Goal: Task Accomplishment & Management: Use online tool/utility

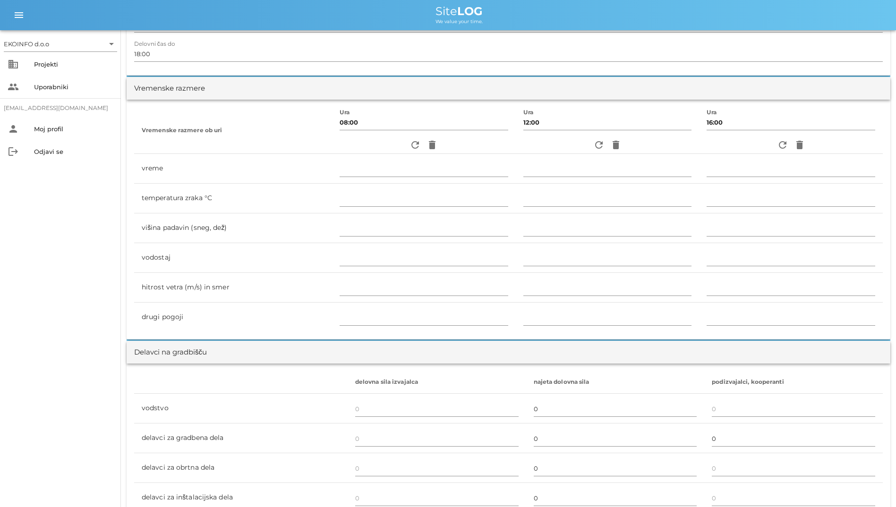
scroll to position [142, 0]
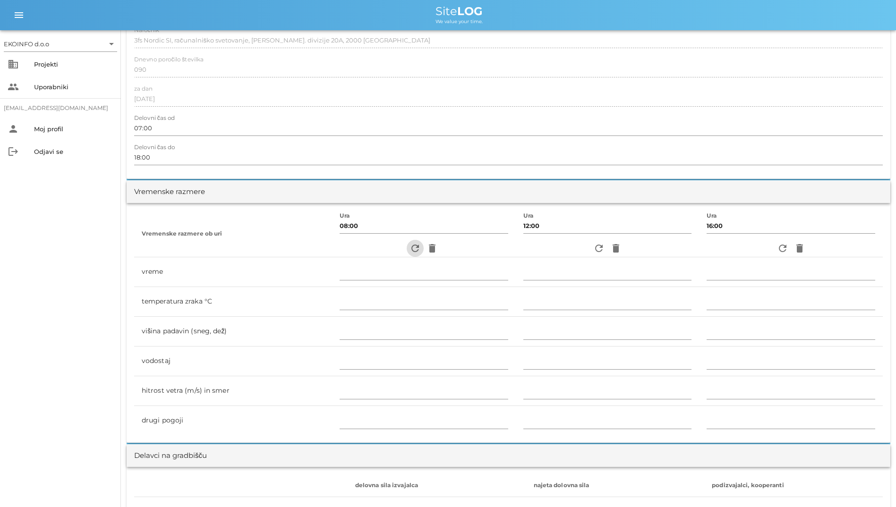
click at [407, 255] on button "refresh" at bounding box center [415, 248] width 17 height 17
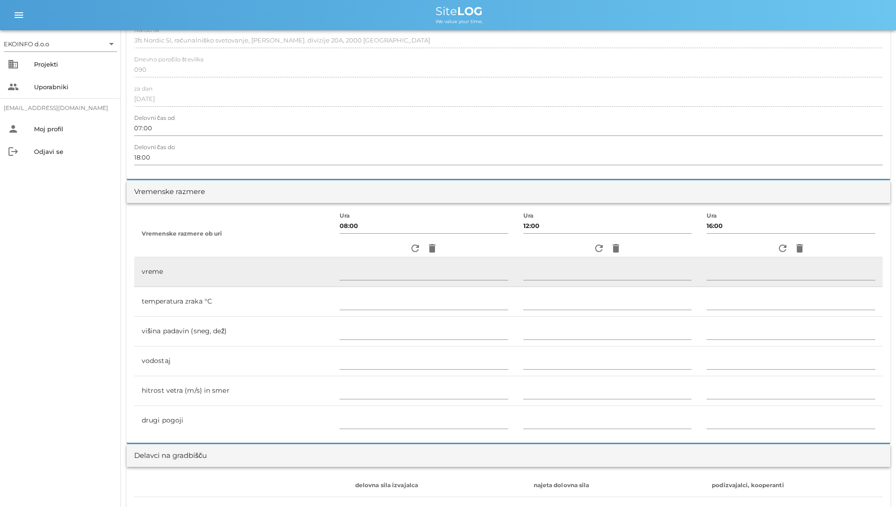
type input "jasno"
type input "13"
type input "0"
type input "0.56 m/s šibek JV"
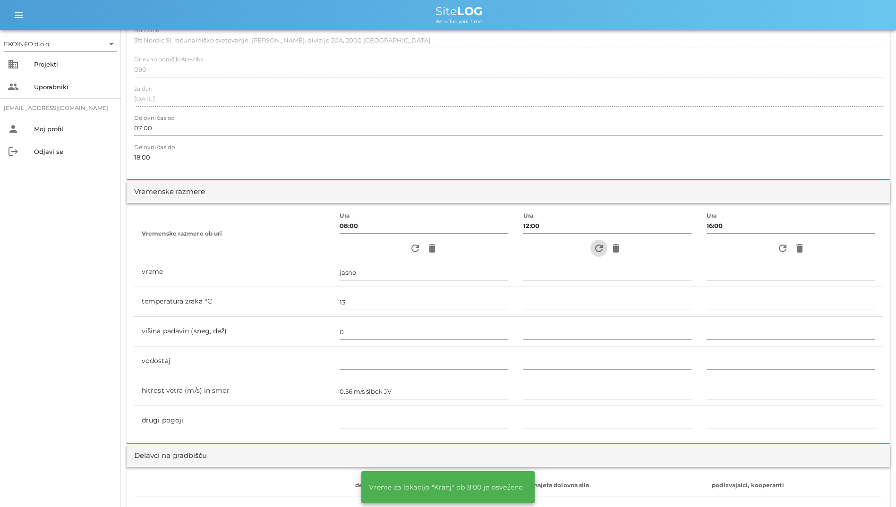
click at [596, 251] on icon "refresh" at bounding box center [598, 248] width 11 height 11
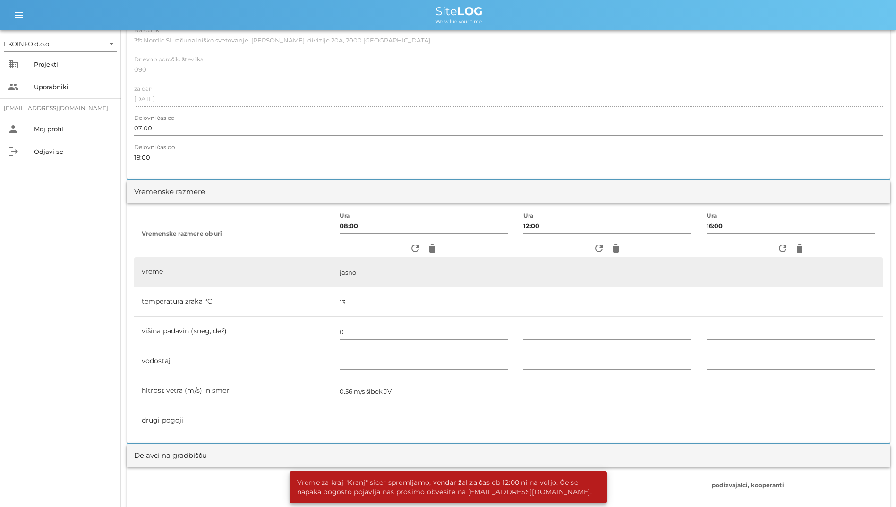
scroll to position [0, 0]
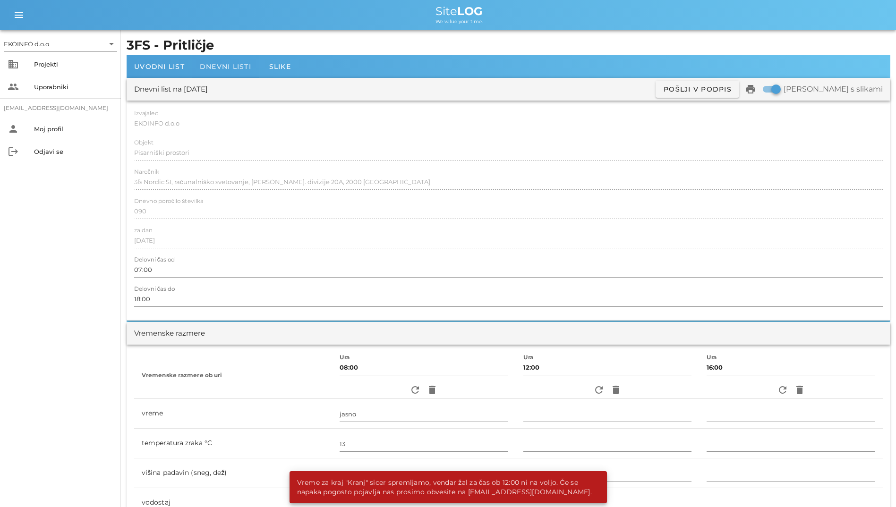
click at [235, 75] on div "Dnevni listi" at bounding box center [225, 66] width 67 height 23
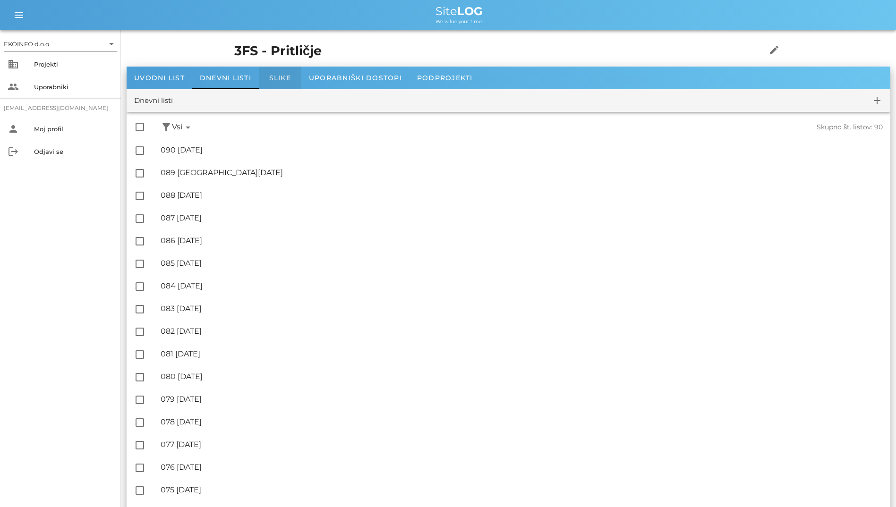
click at [281, 83] on div "Slike" at bounding box center [280, 78] width 43 height 23
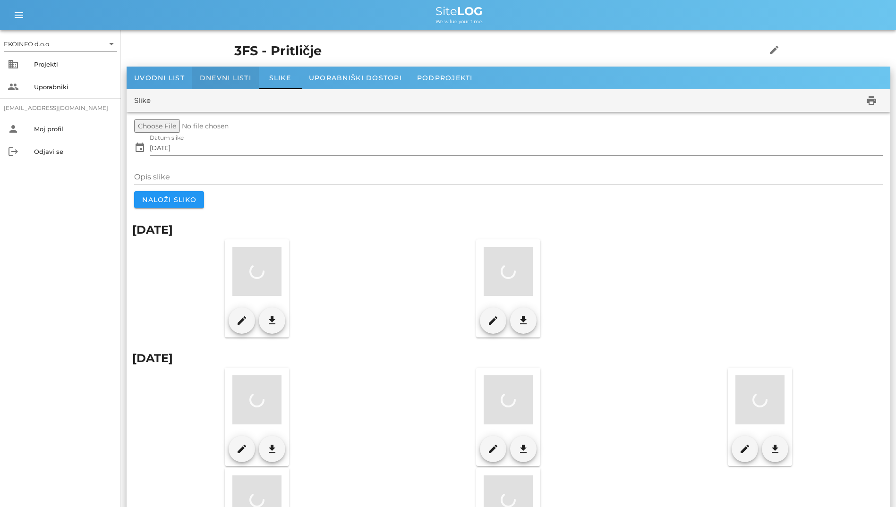
click at [247, 81] on span "Dnevni listi" at bounding box center [225, 78] width 51 height 9
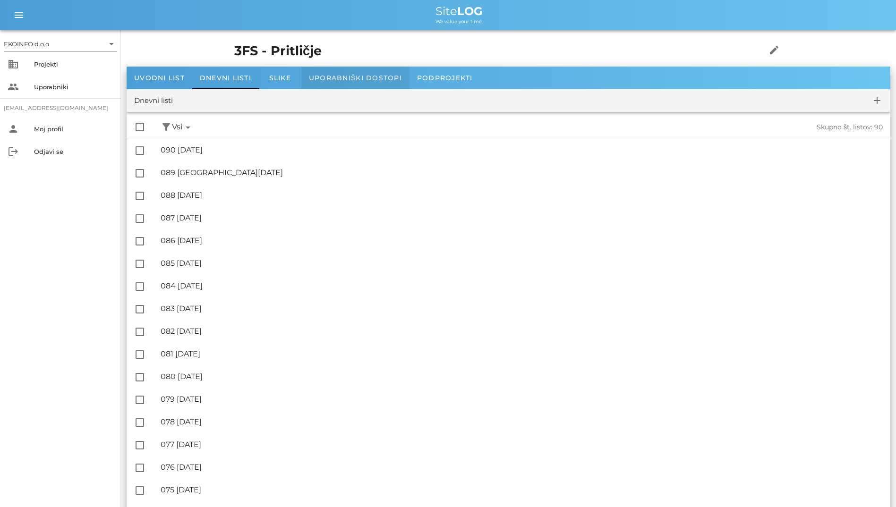
click at [324, 78] on span "Uporabniški dostopi" at bounding box center [355, 78] width 93 height 9
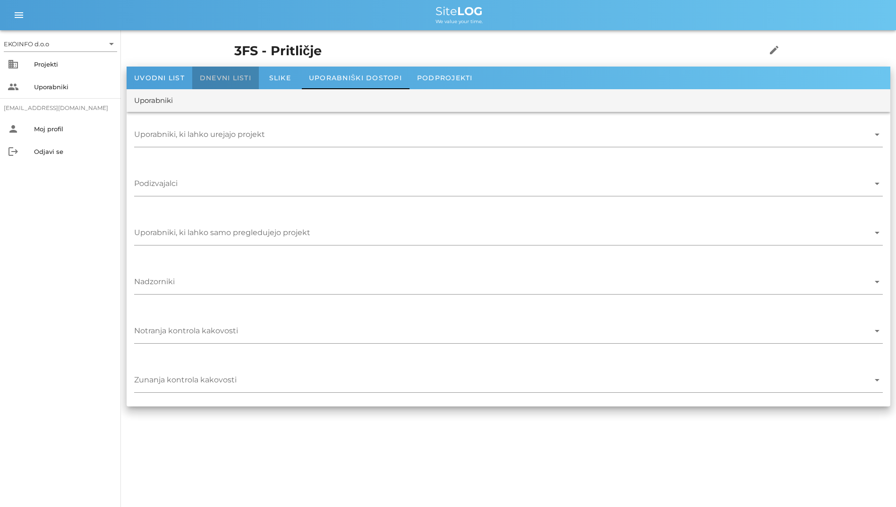
click at [256, 79] on div "Dnevni listi" at bounding box center [225, 78] width 67 height 23
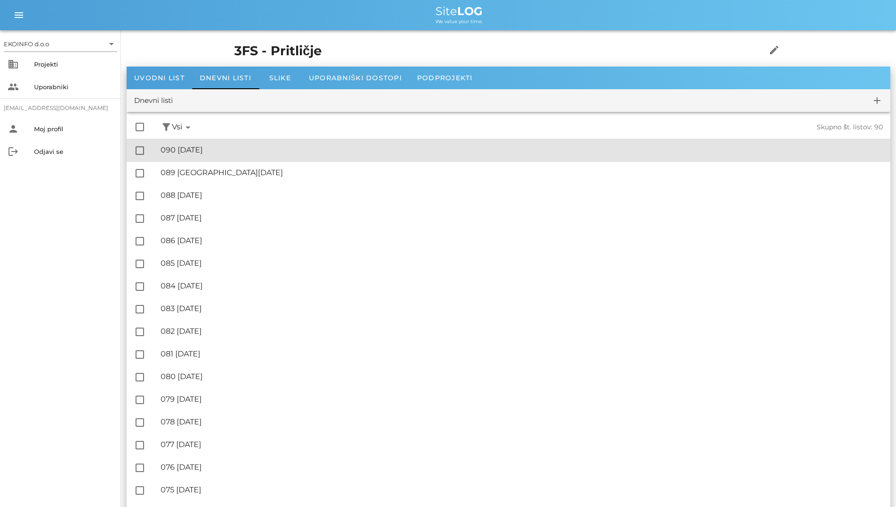
click at [308, 144] on div "🔏 090 [DATE] ✓ Podpisal: Nadzornik ✓ Podpisal: Sestavljalec ✓ Podpisal: Odgovor…" at bounding box center [522, 150] width 722 height 21
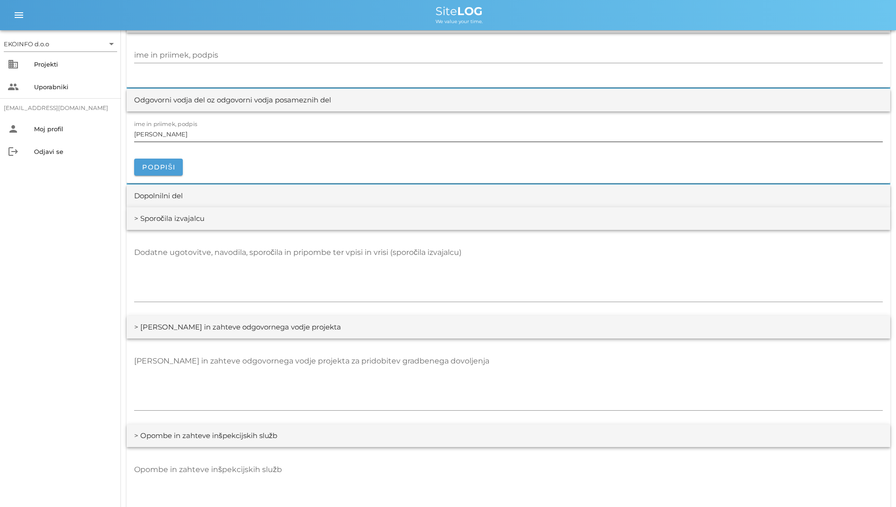
scroll to position [1133, 0]
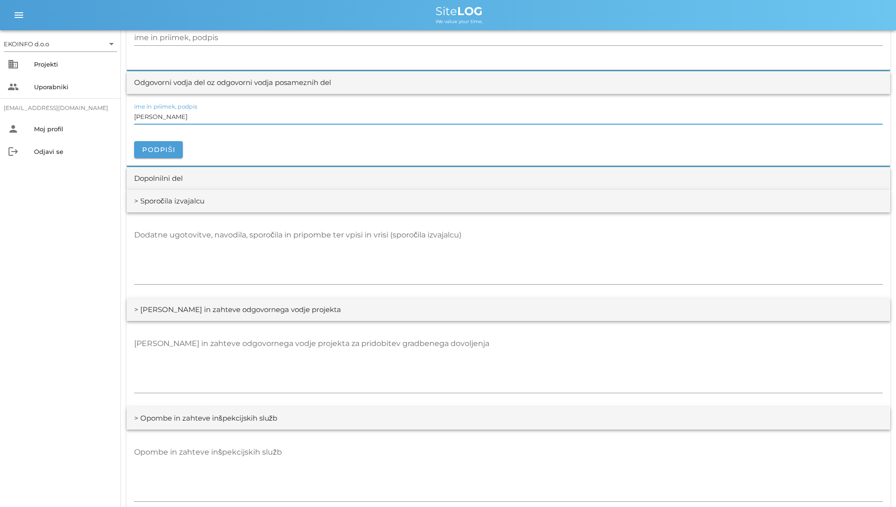
click at [485, 118] on input "[PERSON_NAME]" at bounding box center [508, 116] width 748 height 15
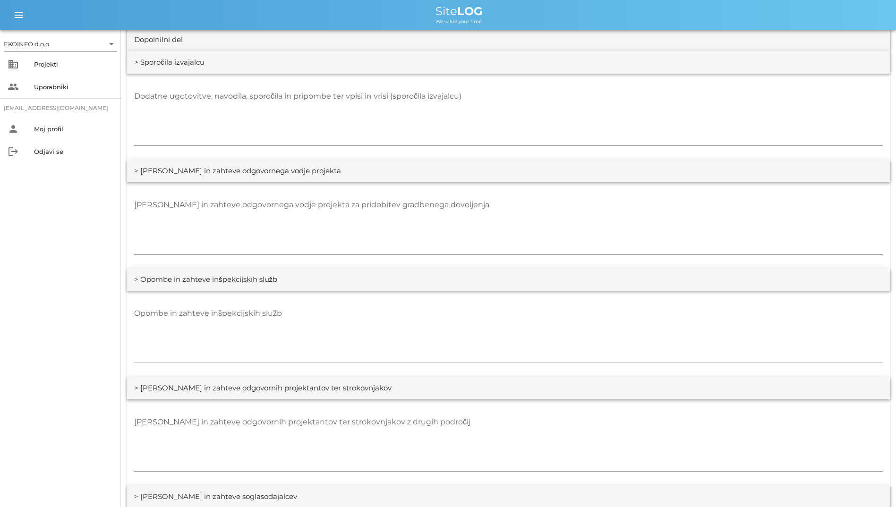
scroll to position [1322, 0]
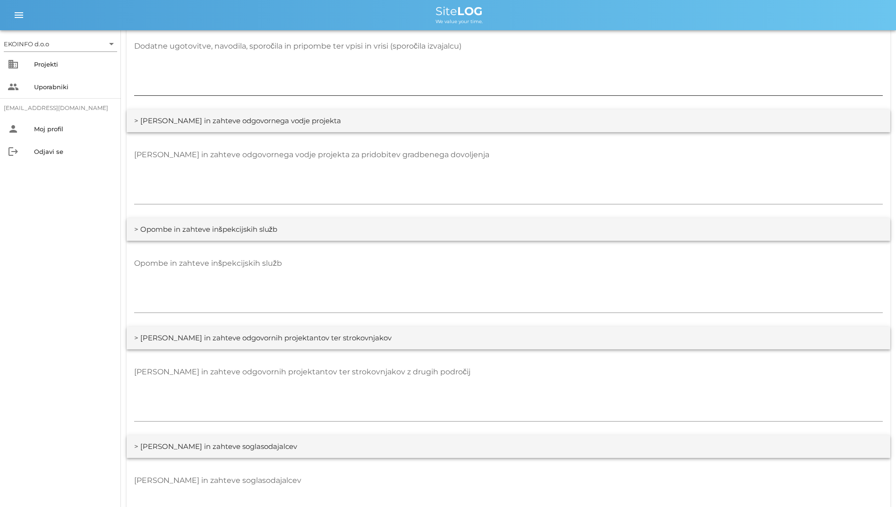
click at [467, 78] on textarea "Dodatne ugotovitve, navodila, sporočila in pripombe ter vpisi in vrisi (sporoči…" at bounding box center [508, 67] width 748 height 57
click at [466, 168] on textarea "[PERSON_NAME] in zahteve odgovornega vodje projekta za pridobitev gradbenega do…" at bounding box center [508, 175] width 748 height 57
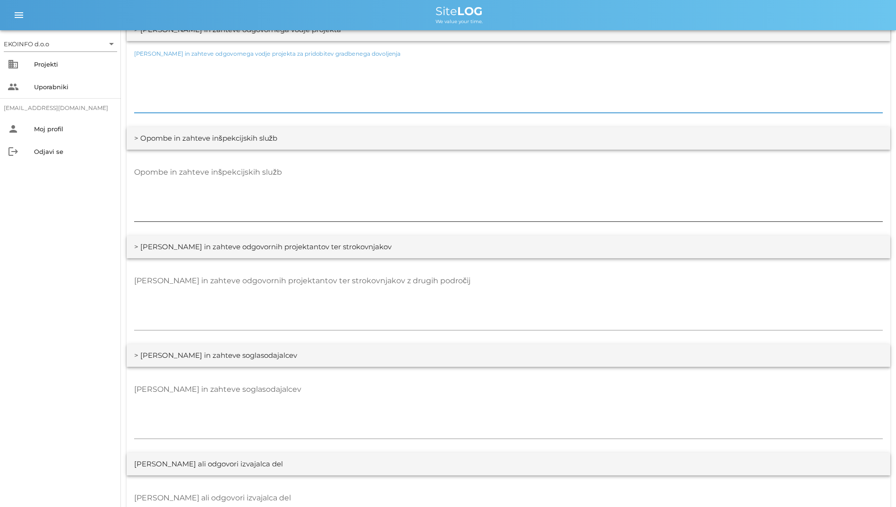
scroll to position [1417, 0]
click at [510, 192] on textarea "Opombe in zahteve inšpekcijskih služb" at bounding box center [508, 190] width 748 height 57
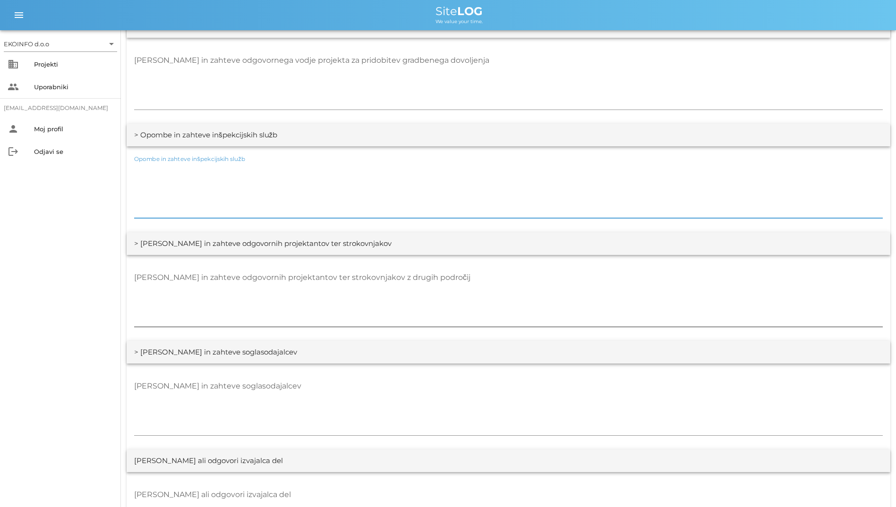
click at [513, 279] on textarea "[PERSON_NAME] in zahteve odgovornih projektantov ter strokovnjakov z drugih pod…" at bounding box center [508, 298] width 748 height 57
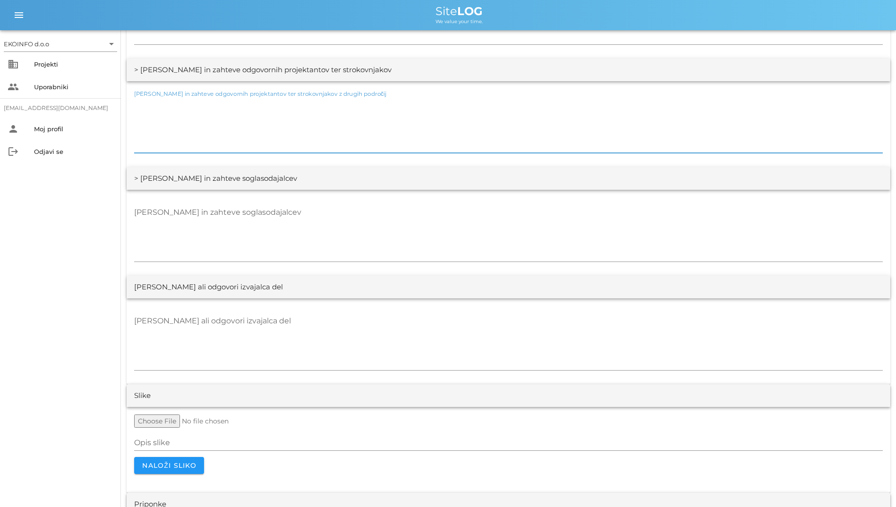
scroll to position [1666, 0]
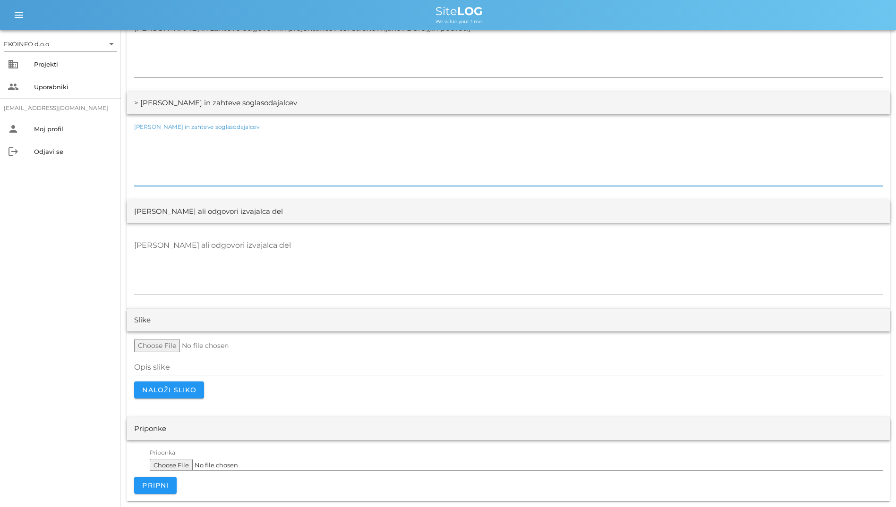
click at [438, 173] on textarea "[PERSON_NAME] in zahteve soglasodajalcev" at bounding box center [508, 157] width 748 height 57
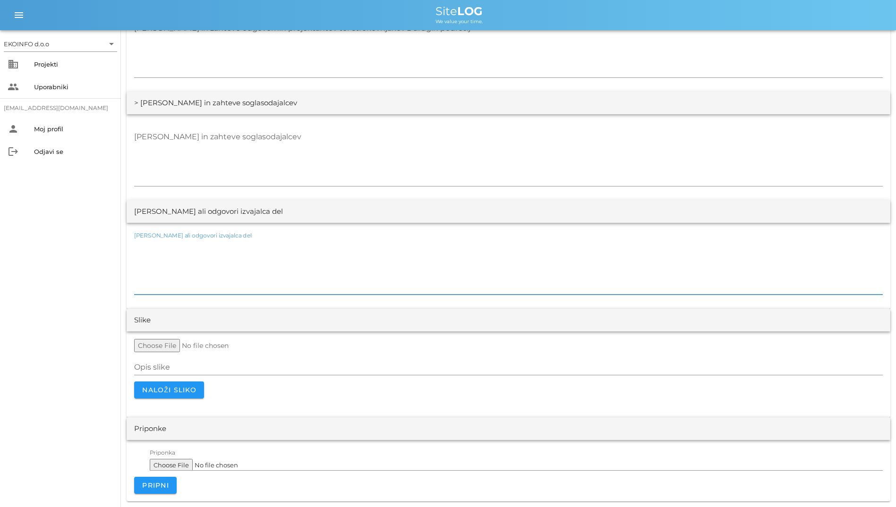
click at [477, 257] on textarea "[PERSON_NAME] ali odgovori izvajalca del" at bounding box center [508, 266] width 748 height 57
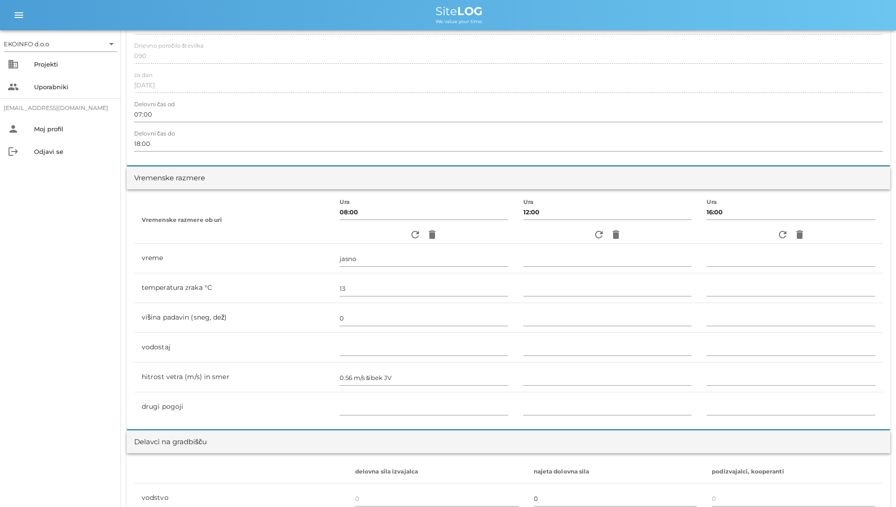
scroll to position [155, 0]
click at [593, 238] on icon "refresh" at bounding box center [598, 235] width 11 height 11
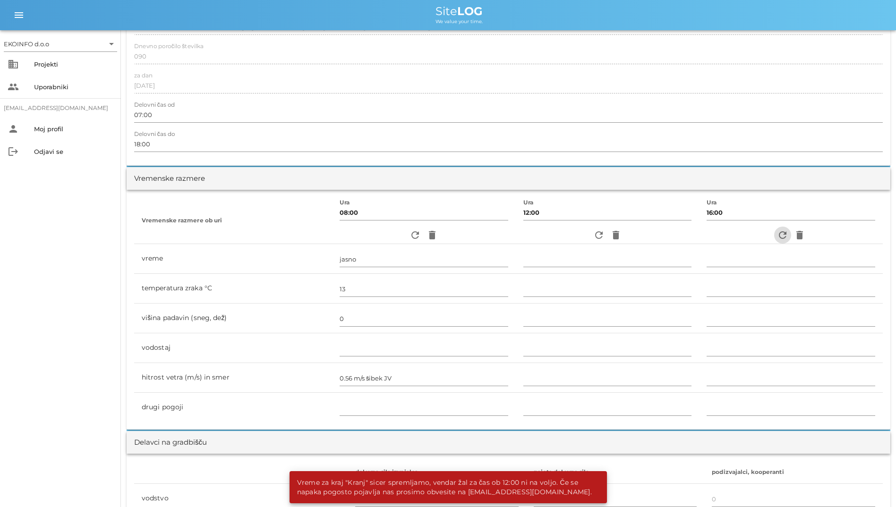
click at [783, 234] on icon "refresh" at bounding box center [782, 235] width 11 height 11
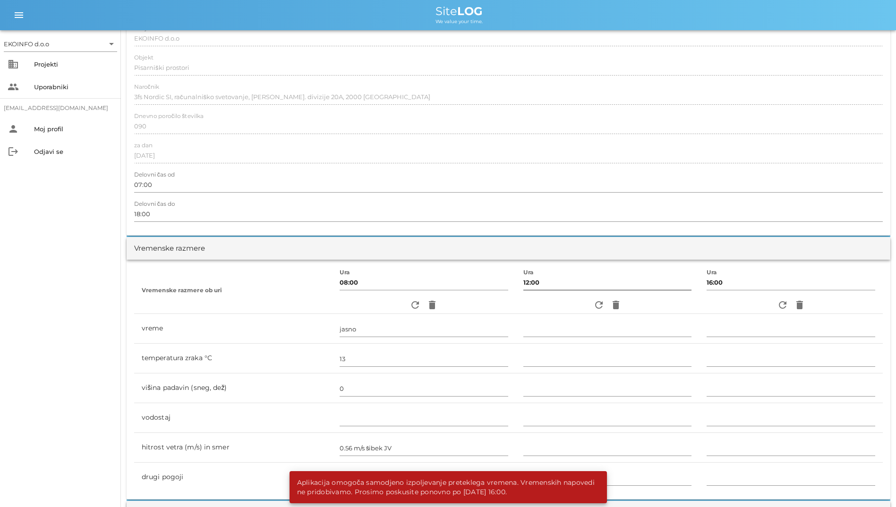
scroll to position [0, 0]
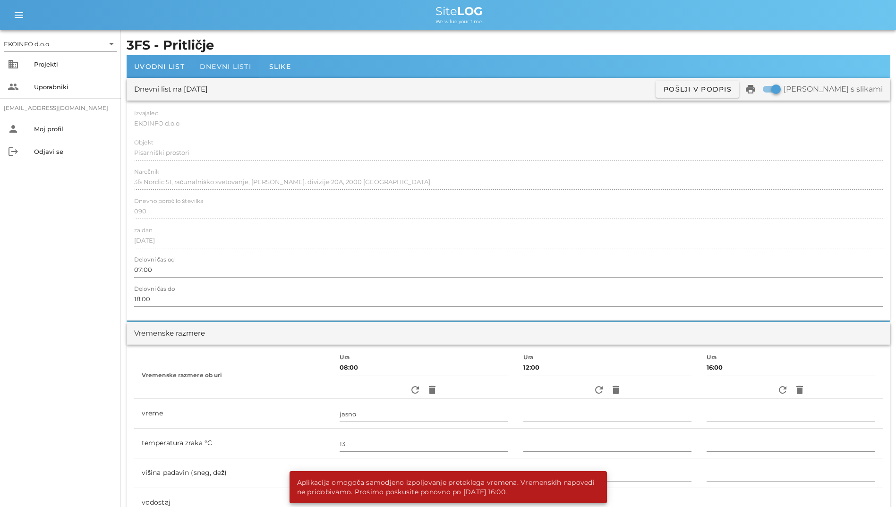
click at [219, 57] on div "Dnevni listi" at bounding box center [225, 66] width 67 height 23
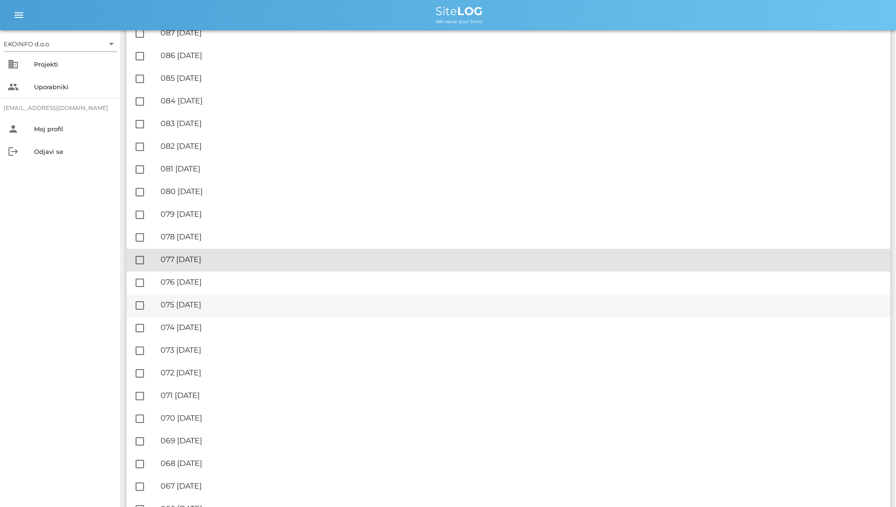
scroll to position [189, 0]
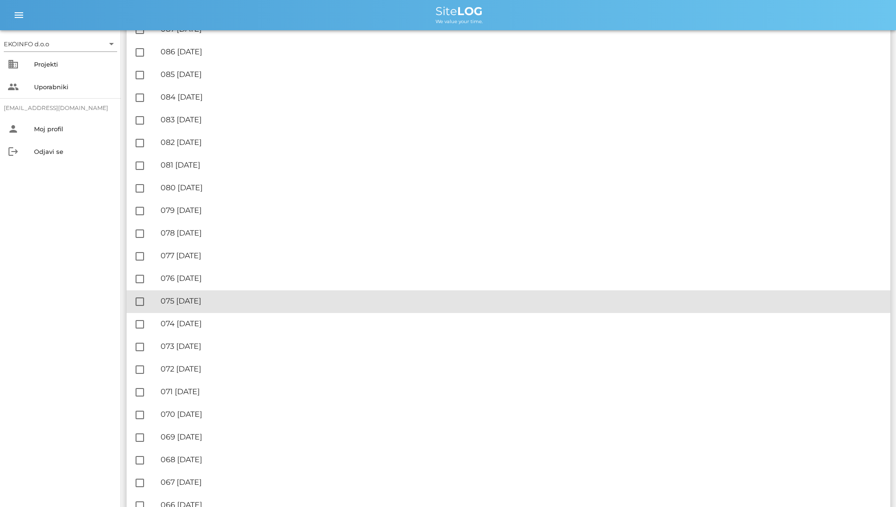
click at [358, 303] on div "🔏 075 [DATE]" at bounding box center [522, 301] width 722 height 9
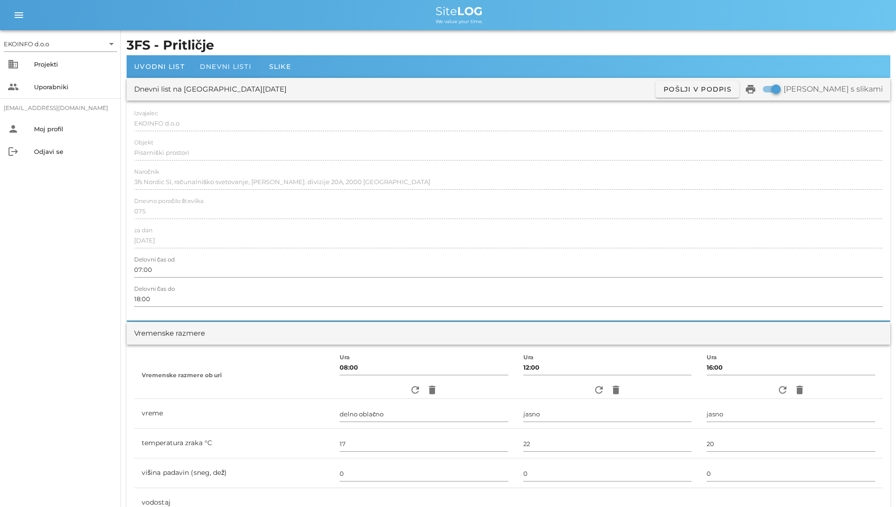
click at [228, 67] on span "Dnevni listi" at bounding box center [225, 66] width 51 height 9
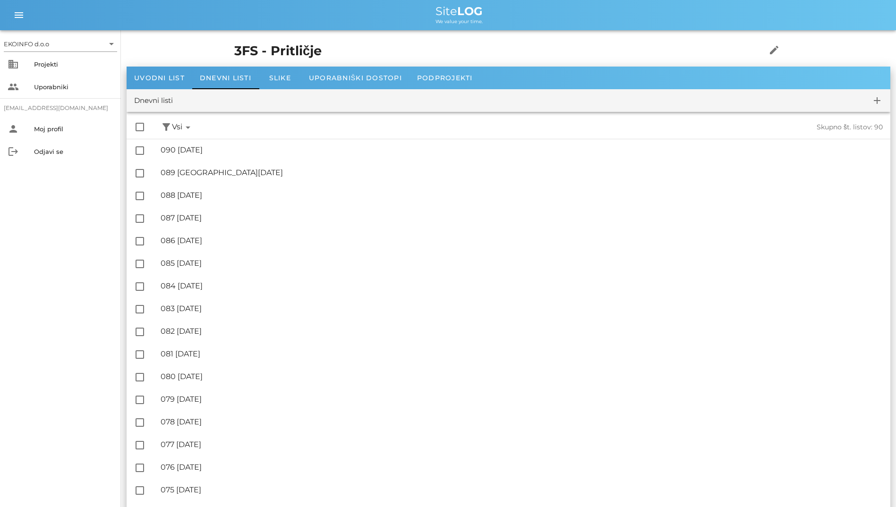
click at [234, 47] on h1 "3FS - Pritličje" at bounding box center [485, 51] width 502 height 19
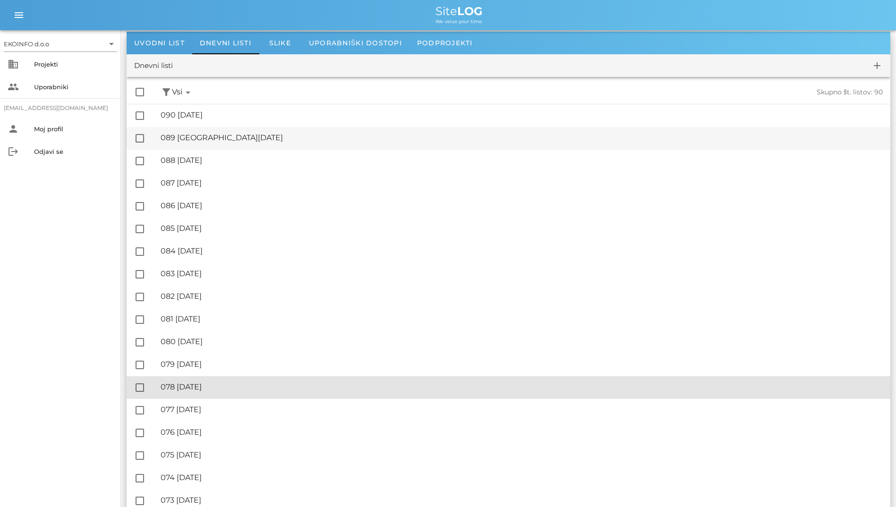
scroll to position [94, 0]
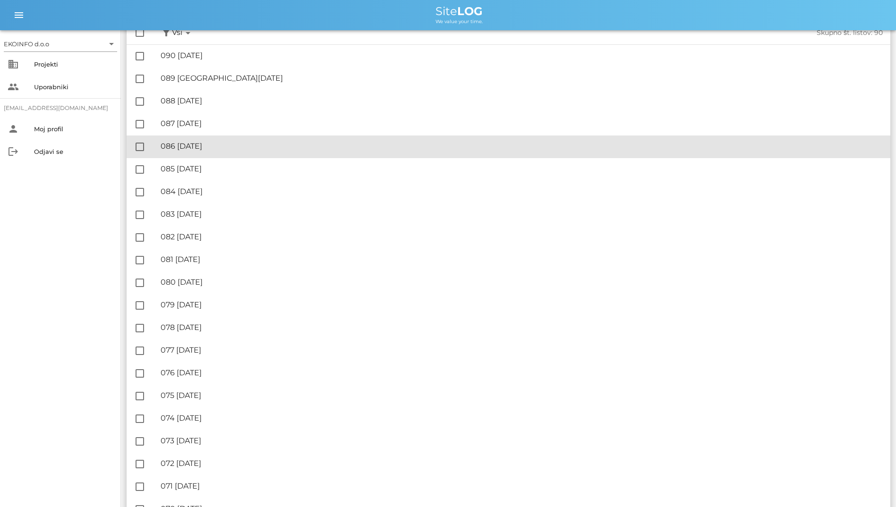
click at [235, 155] on div "🔏 086 [DATE] ✓ Podpisal: Nadzornik ✓ Podpisal: Sestavljalec ✓ Podpisal: Odgovor…" at bounding box center [522, 146] width 722 height 21
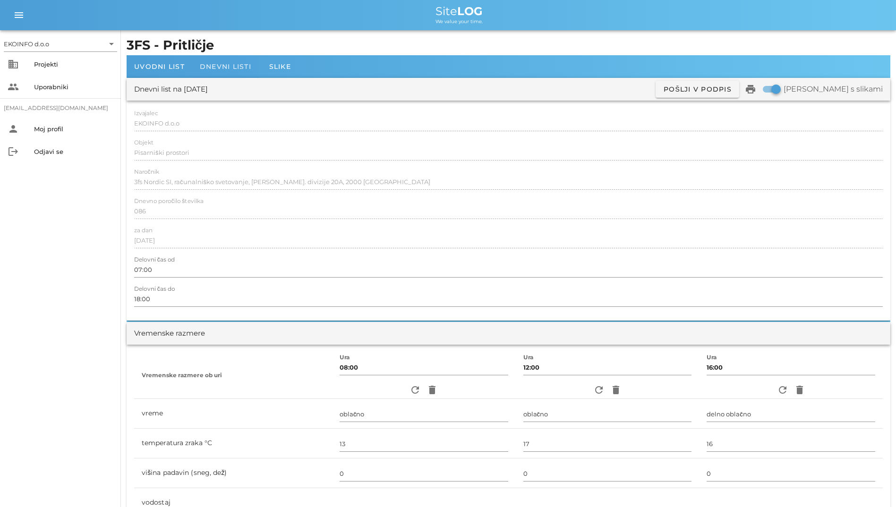
click at [237, 65] on span "Dnevni listi" at bounding box center [225, 66] width 51 height 9
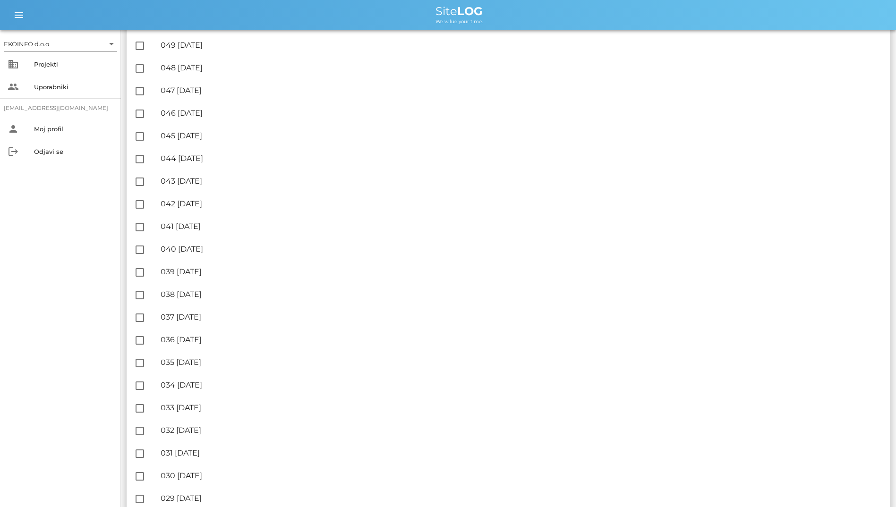
scroll to position [1045, 0]
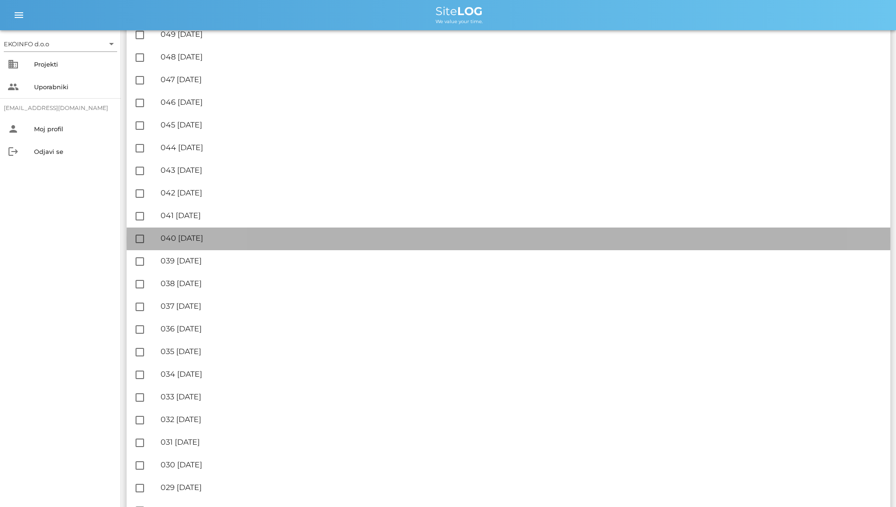
click at [256, 244] on div "🔏 040 [DATE] ✓ Podpisal: Nadzornik ✓ Podpisal: Sestavljalec ✓ Podpisal: Odgovor…" at bounding box center [522, 238] width 722 height 21
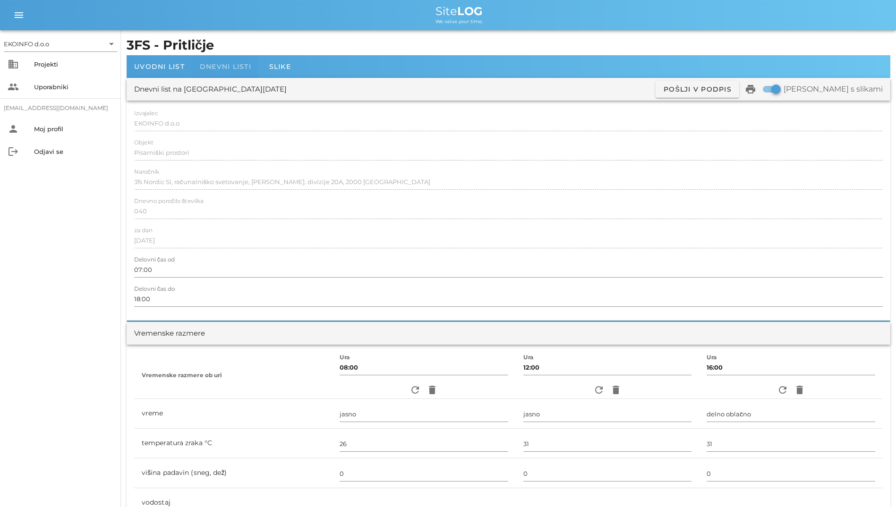
click at [240, 59] on div "Dnevni listi" at bounding box center [225, 66] width 67 height 23
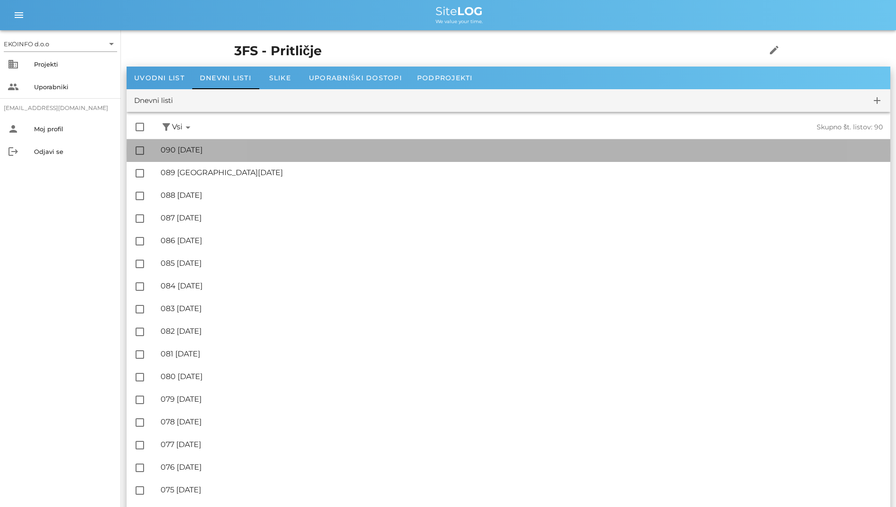
click at [209, 158] on div "🔏 090 [DATE] ✓ Podpisal: Nadzornik ✓ Podpisal: Sestavljalec ✓ Podpisal: Odgovor…" at bounding box center [522, 150] width 722 height 21
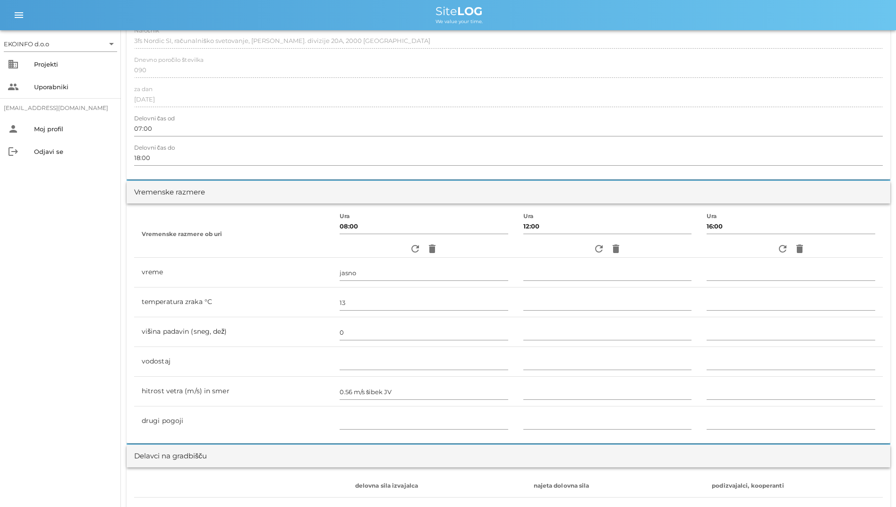
scroll to position [142, 0]
click at [593, 249] on icon "refresh" at bounding box center [598, 248] width 11 height 11
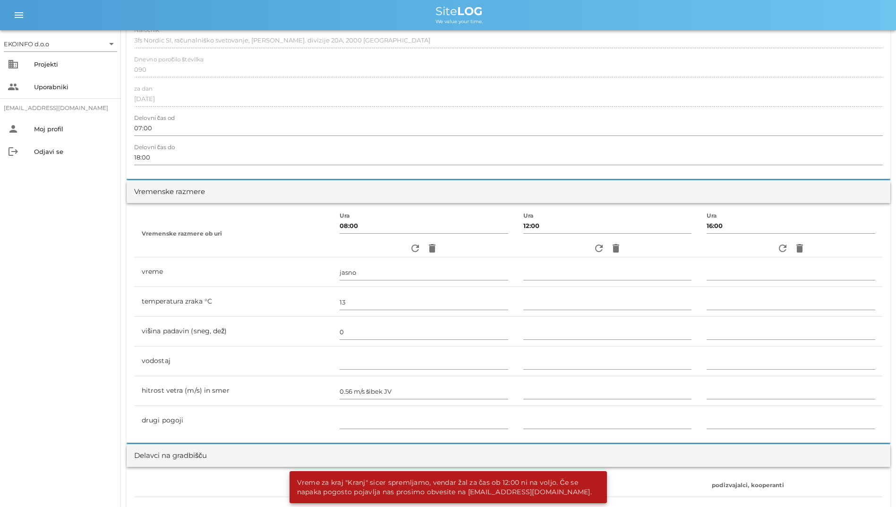
scroll to position [0, 0]
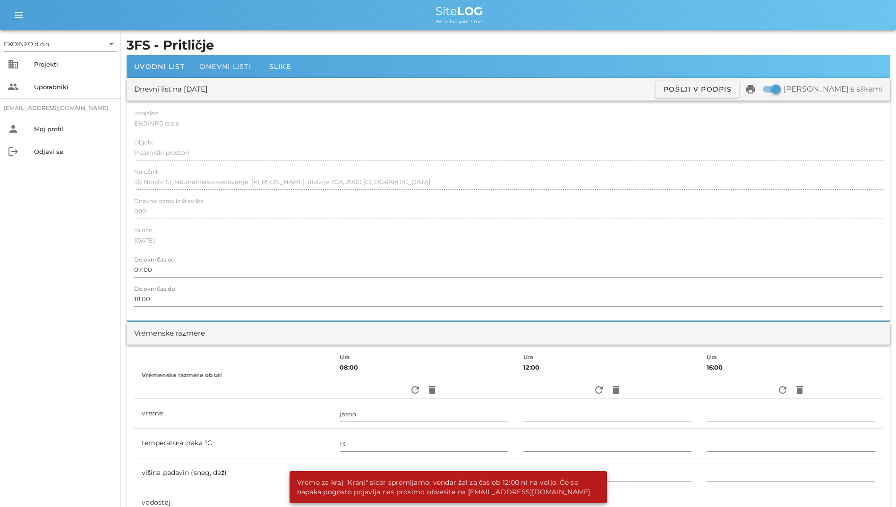
click at [246, 72] on div "Dnevni listi" at bounding box center [225, 66] width 67 height 23
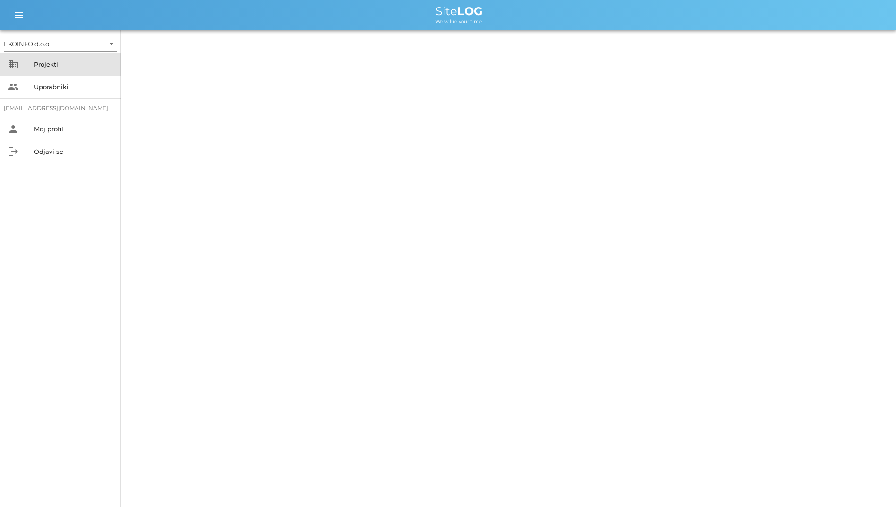
click at [29, 60] on div "business Projekti" at bounding box center [60, 64] width 121 height 23
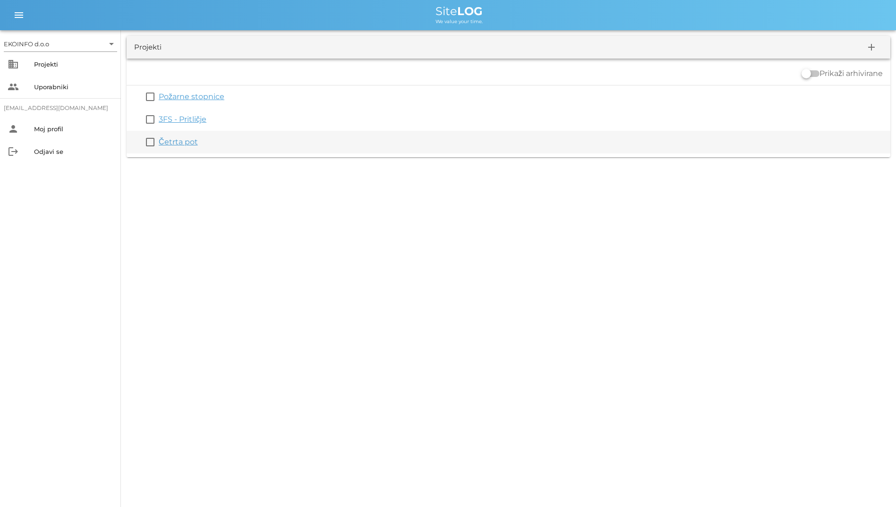
click at [185, 145] on link "Četrta pot" at bounding box center [178, 141] width 39 height 9
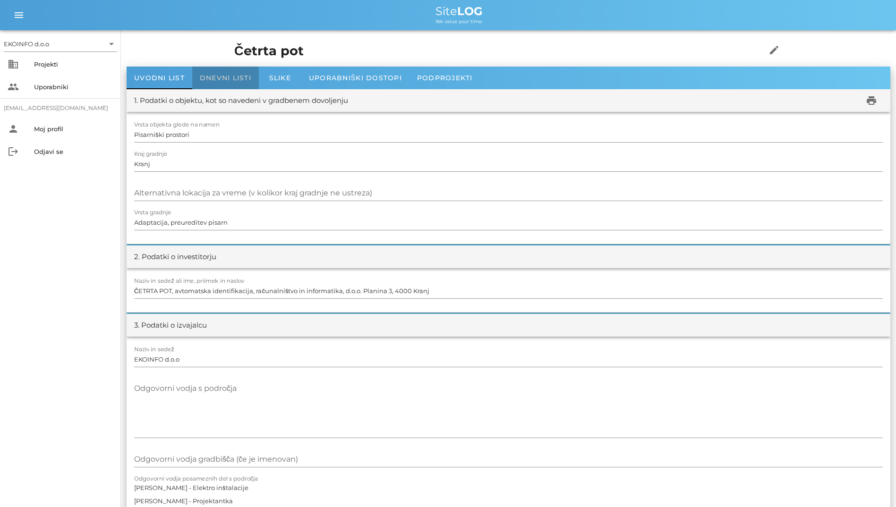
click at [228, 72] on div "Dnevni listi" at bounding box center [225, 78] width 67 height 23
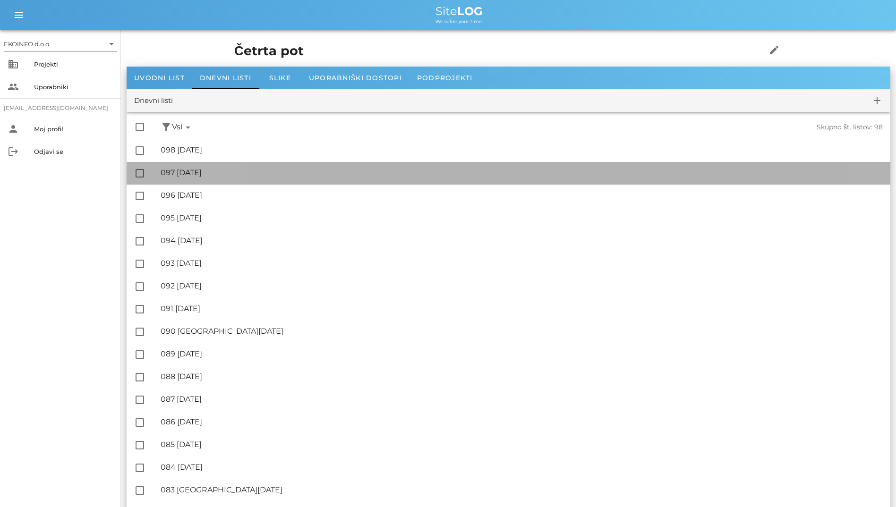
click at [244, 162] on div "🔏 097 [DATE] ✓ Podpisal: Nadzornik ✓ Podpisal: Sestavljalec ✓ Podpisal: Odgovor…" at bounding box center [522, 172] width 722 height 21
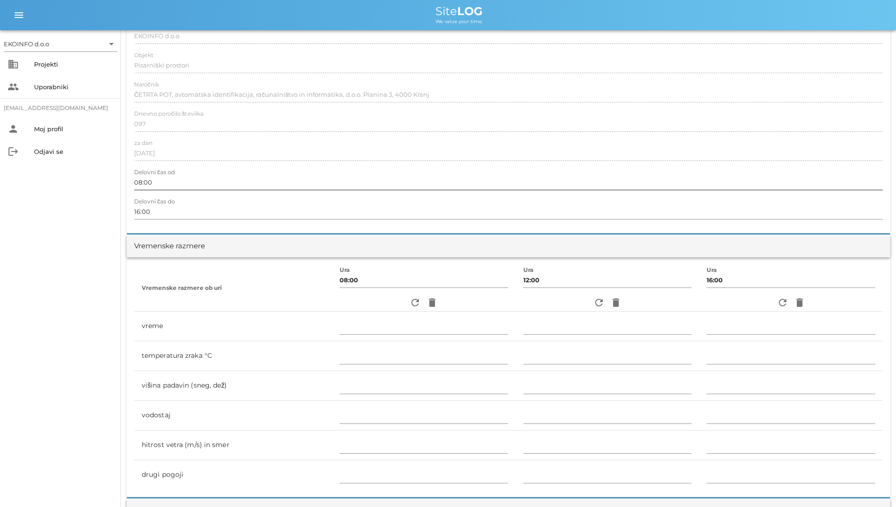
scroll to position [142, 0]
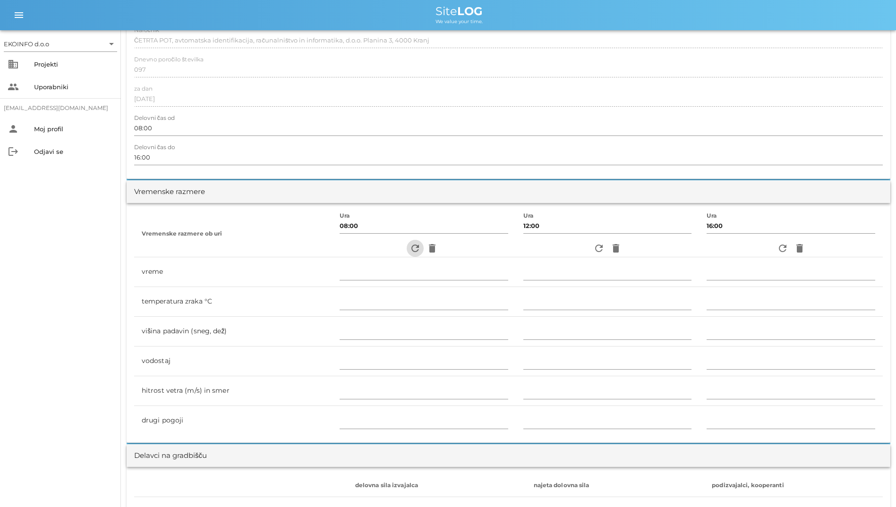
click at [407, 253] on span "refresh" at bounding box center [415, 248] width 17 height 11
type input "delno oblačno"
type input "12"
type input "0"
type input "0.56 m/s šibek J"
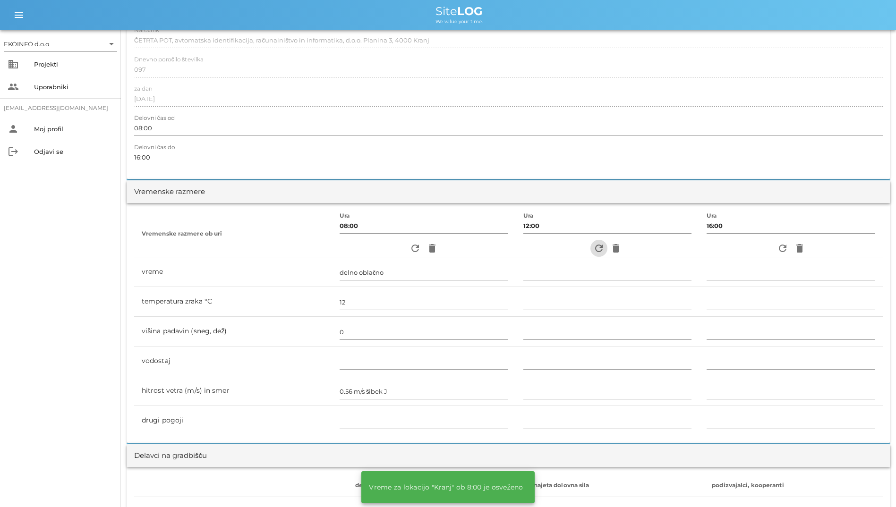
click at [593, 248] on icon "refresh" at bounding box center [598, 248] width 11 height 11
type input "delno oblačno"
type input "15"
type input "0"
type input "0.83 m/s šibek S"
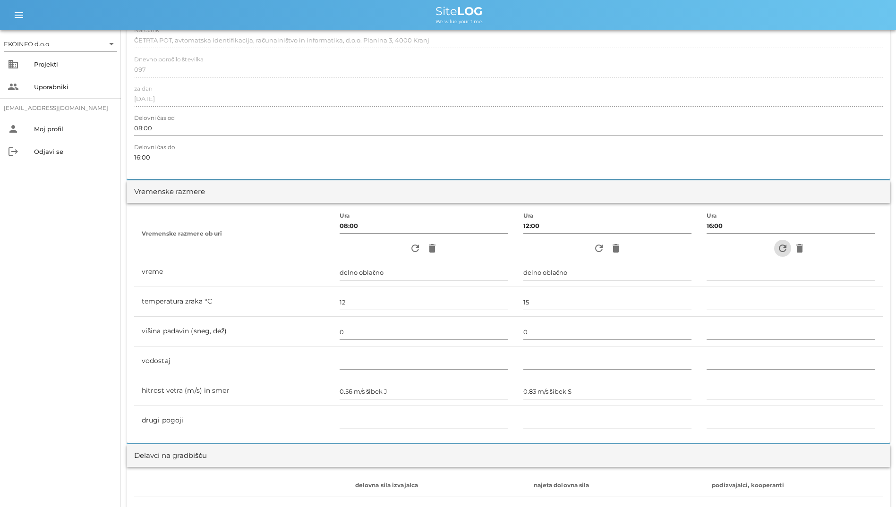
click at [782, 252] on icon "refresh" at bounding box center [782, 248] width 11 height 11
type input "delno oblačno"
type input "13"
type input "0"
type input "2.22 m/s šibek S"
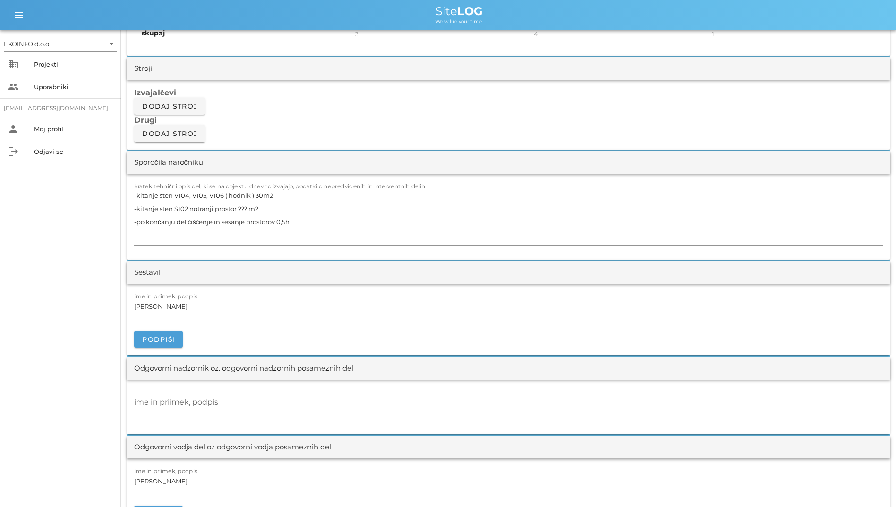
scroll to position [485, 0]
